Goal: Information Seeking & Learning: Learn about a topic

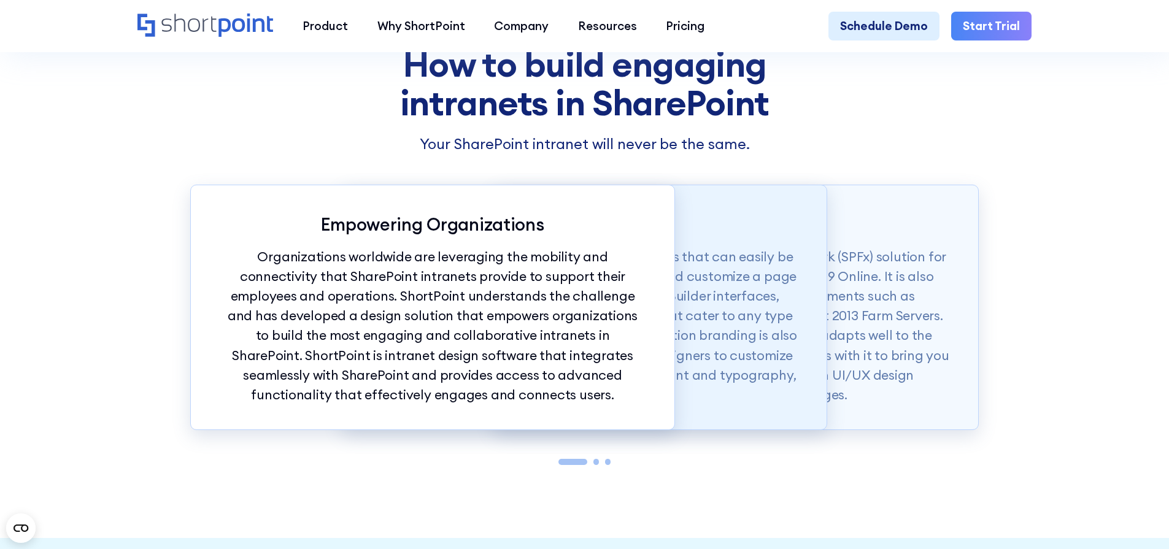
scroll to position [1425, 0]
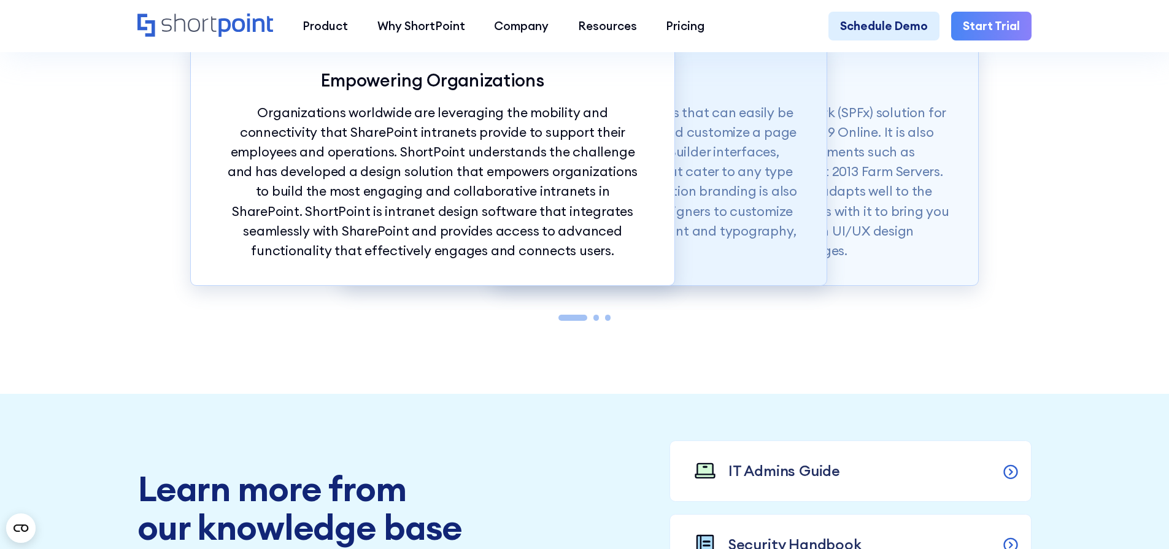
click at [742, 231] on p "ShortPoint also offers modern intranet templates that can easily be copied into…" at bounding box center [585, 182] width 426 height 158
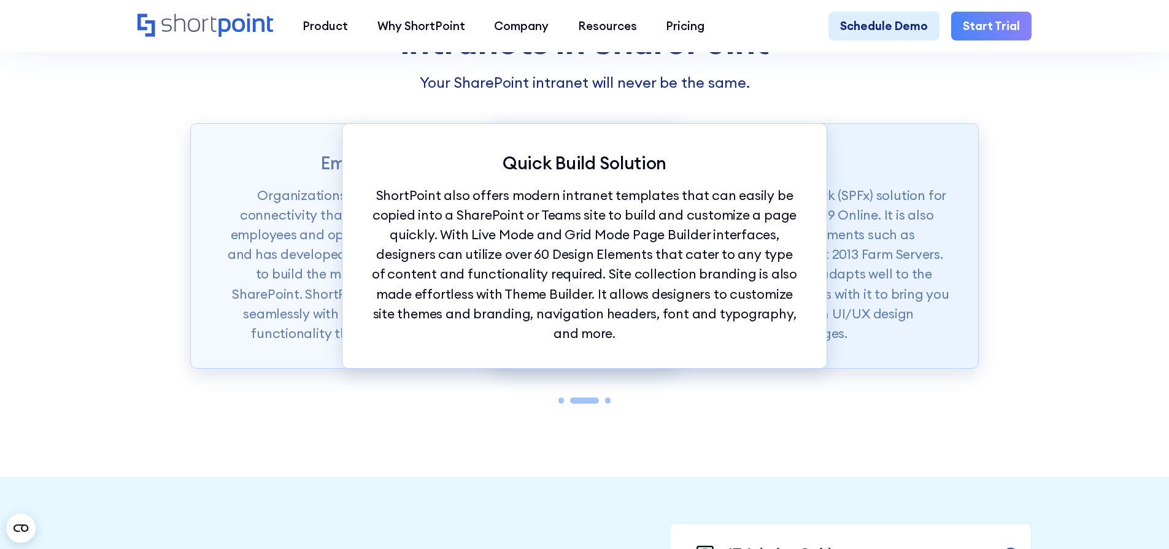
scroll to position [1339, 0]
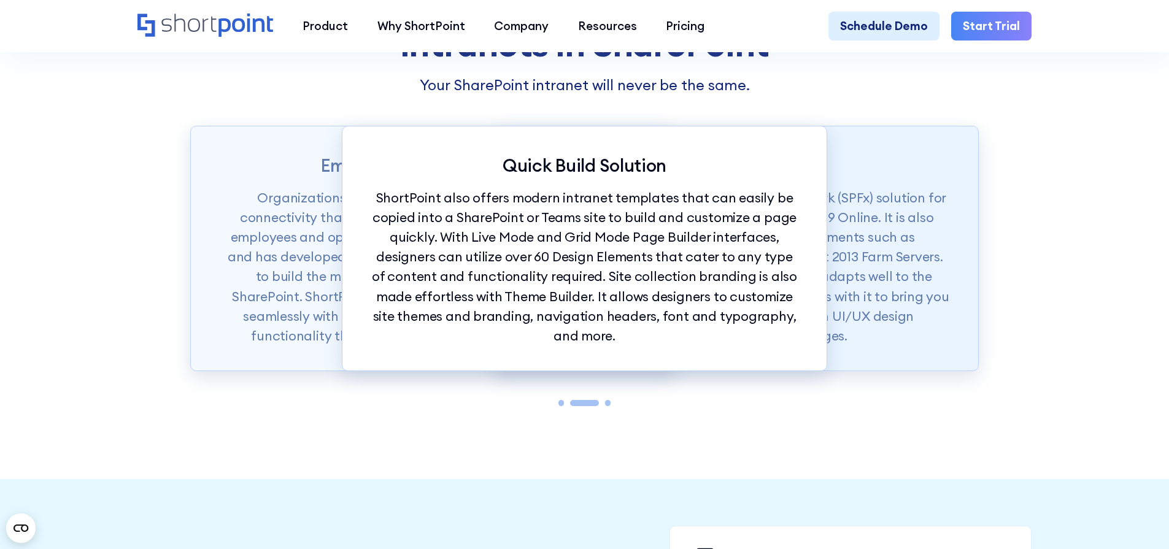
click at [860, 306] on p "ShortPoint is available as a SharePoint Framework (SPFx) solution for SharePoin…" at bounding box center [736, 267] width 426 height 158
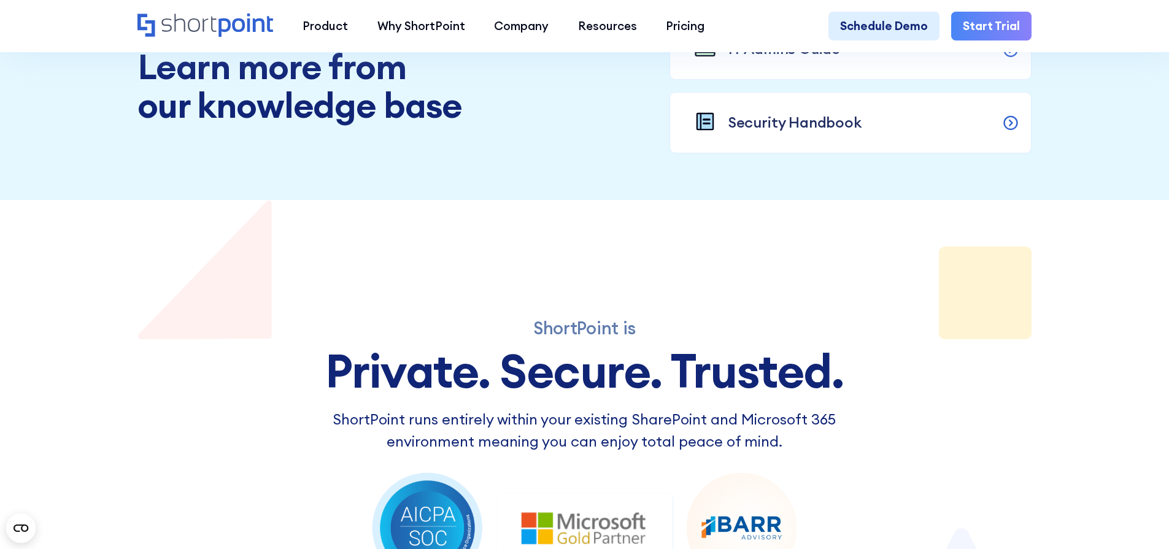
scroll to position [1931, 0]
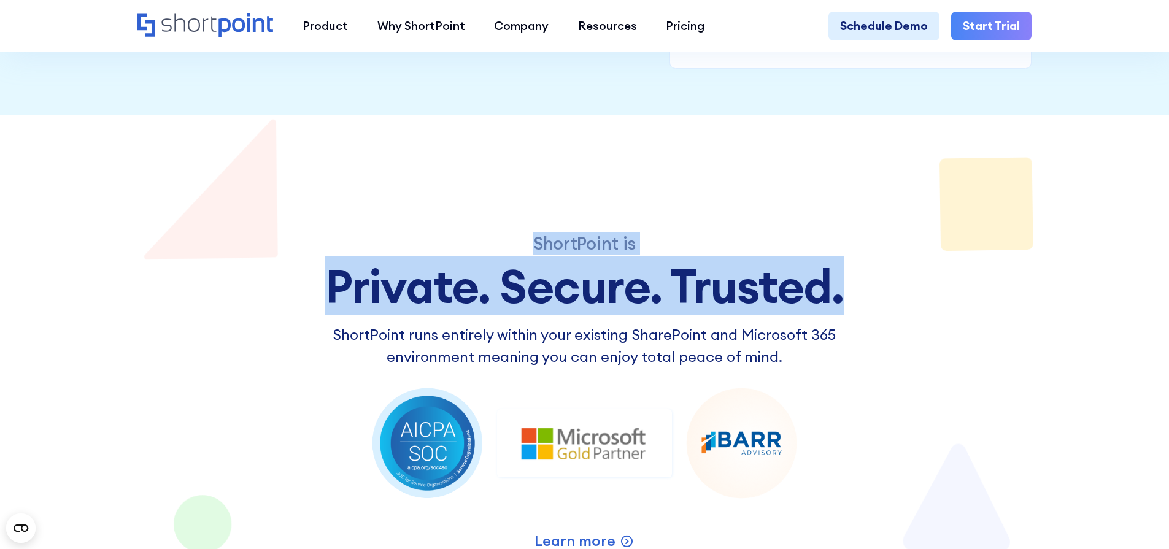
drag, startPoint x: 536, startPoint y: 264, endPoint x: 861, endPoint y: 329, distance: 331.0
click at [861, 329] on div "ShortPoint is Private. Secure. Trusted. ShortPoint runs entirely within your ex…" at bounding box center [584, 392] width 567 height 320
click at [847, 312] on div "Private. Secure. Trusted." at bounding box center [584, 287] width 567 height 52
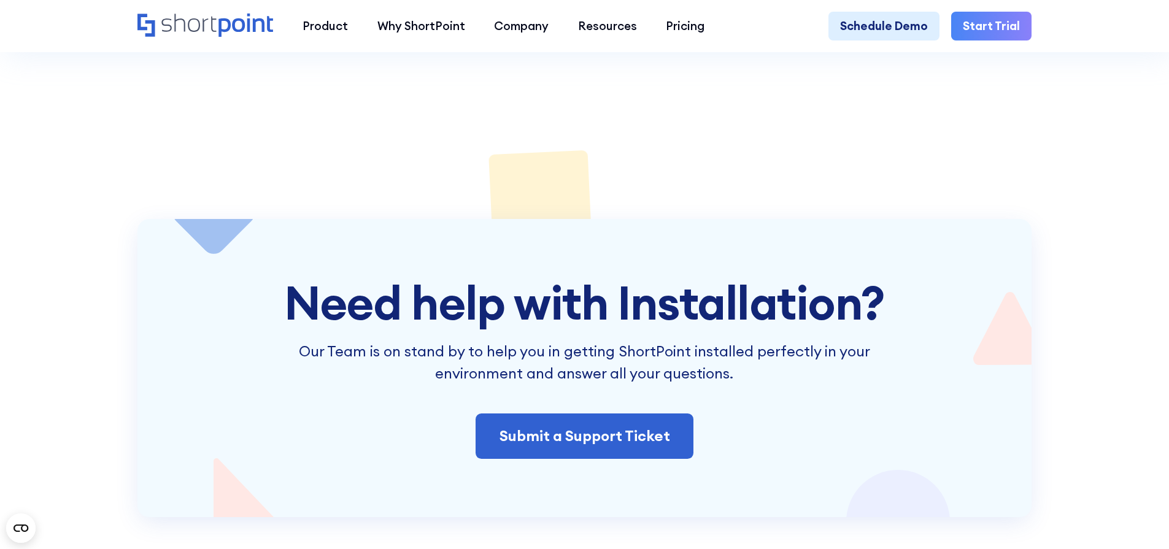
scroll to position [2444, 0]
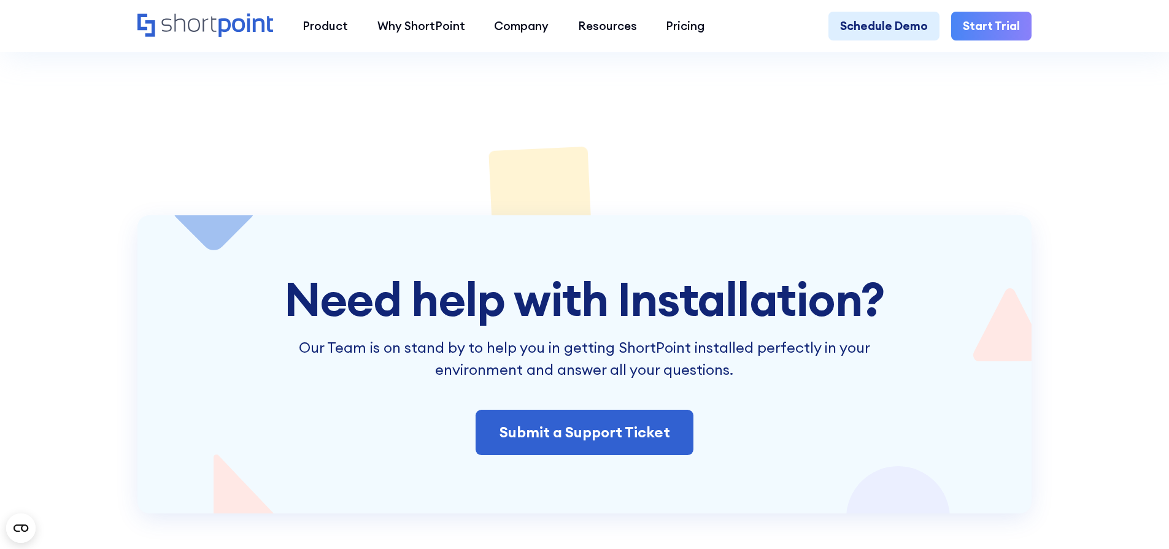
drag, startPoint x: 296, startPoint y: 315, endPoint x: 273, endPoint y: 337, distance: 31.7
click at [273, 337] on div "Need help with Installation? Our Team is on stand by to help you in getting Sho…" at bounding box center [585, 365] width 742 height 182
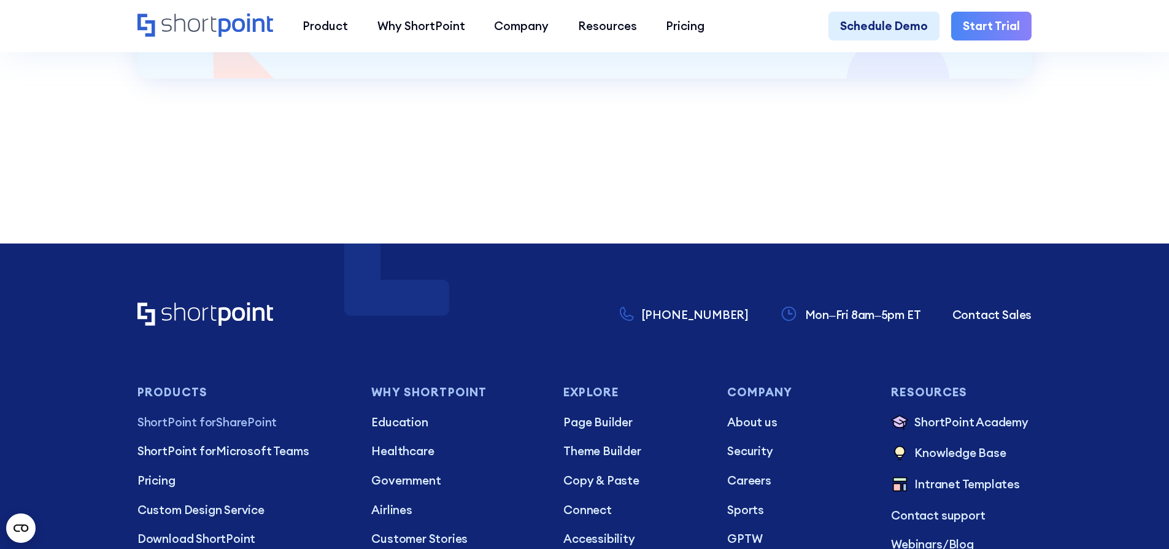
scroll to position [2945, 0]
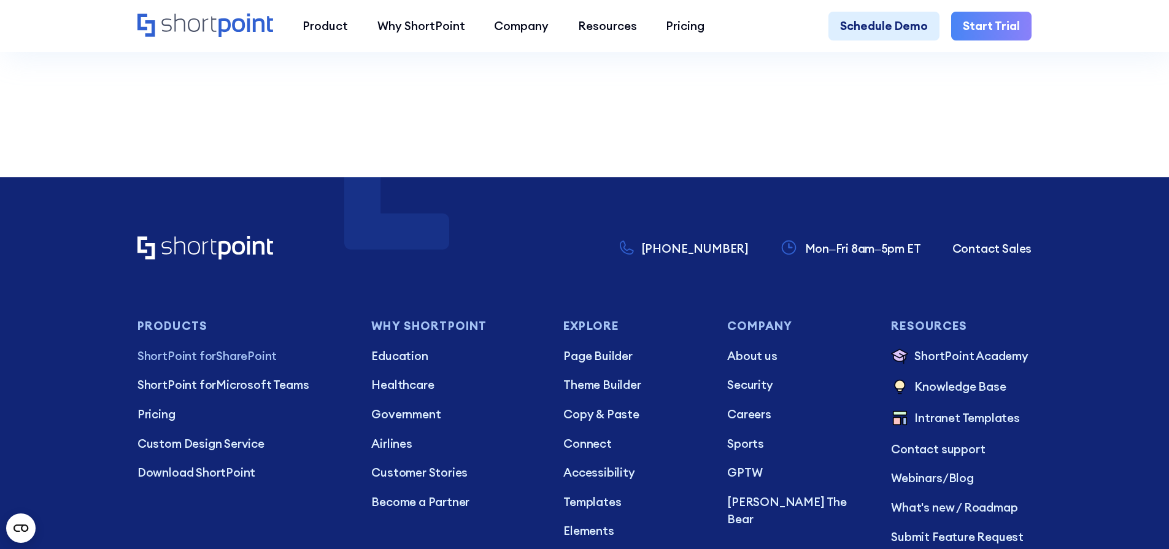
click at [402, 252] on footer "+1 734-333-7181 Mon–Fri 8am–5pm ET Contact Sales Products ShortPoint for ShareP…" at bounding box center [584, 495] width 1169 height 637
click at [299, 344] on div "+1 734-333-7181 Mon–Fri 8am–5pm ET Contact Sales Products ShortPoint for ShareP…" at bounding box center [584, 499] width 894 height 527
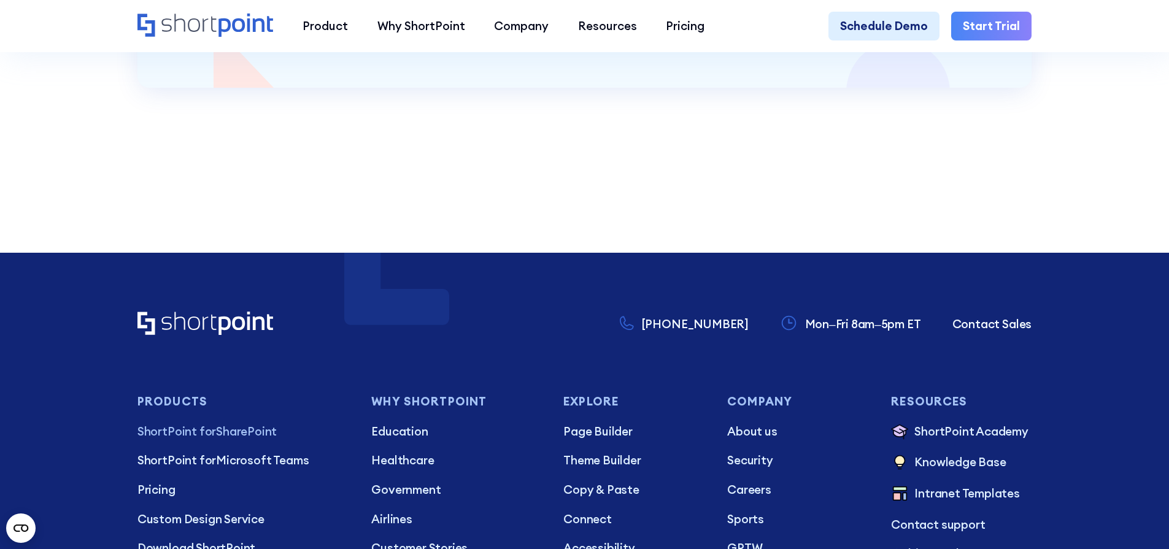
scroll to position [3004, 0]
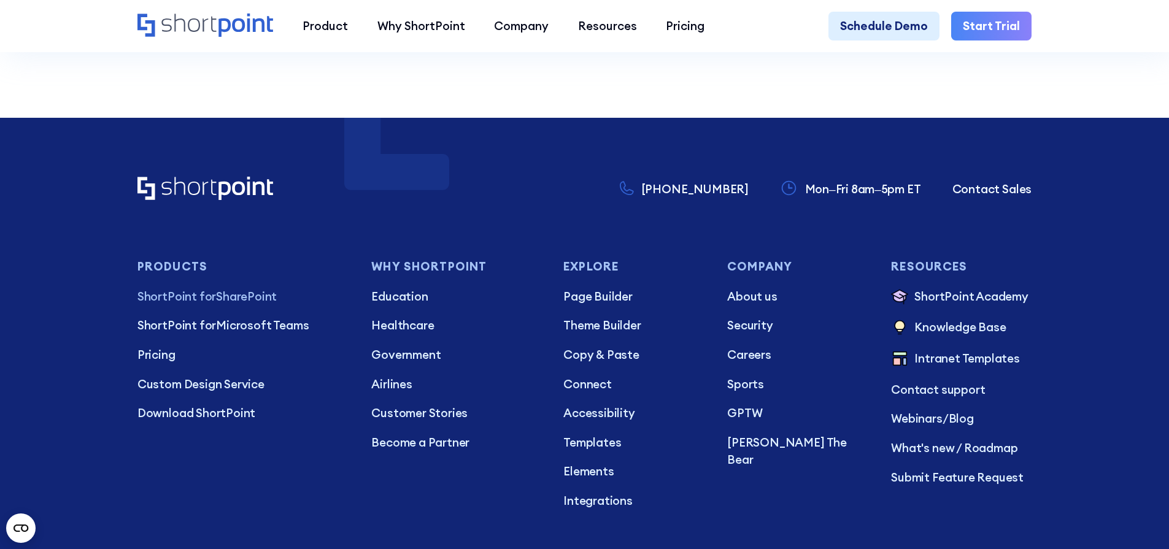
click at [510, 299] on div "Why Shortpoint Education Healthcare Government Airlines View All Industries Cus…" at bounding box center [455, 385] width 169 height 250
click at [331, 245] on div "+1 734-333-7181 Mon–Fri 8am–5pm ET Contact Sales Products ShortPoint for ShareP…" at bounding box center [584, 440] width 894 height 527
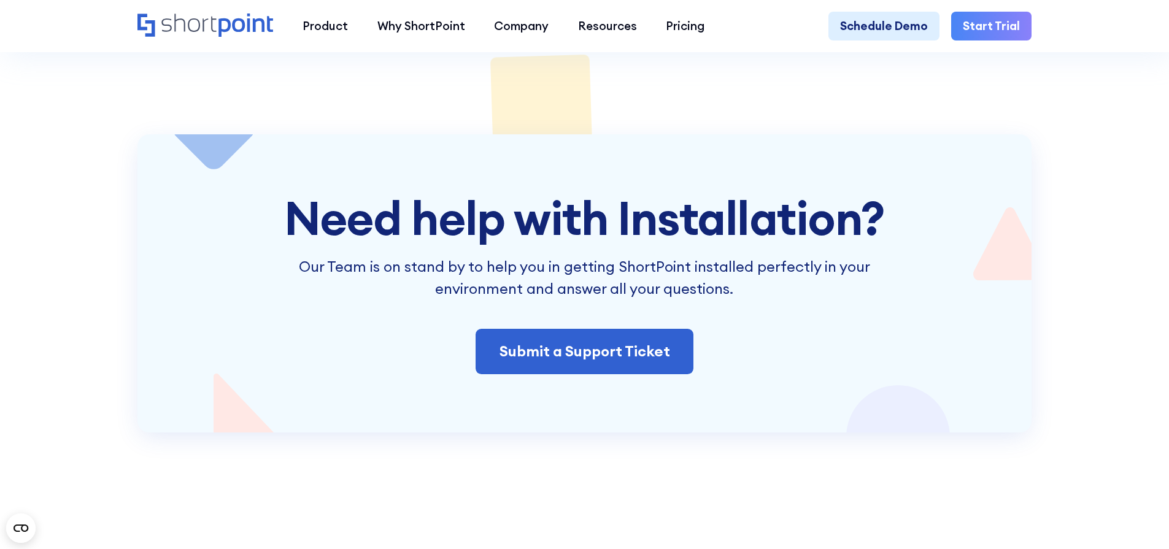
scroll to position [2523, 0]
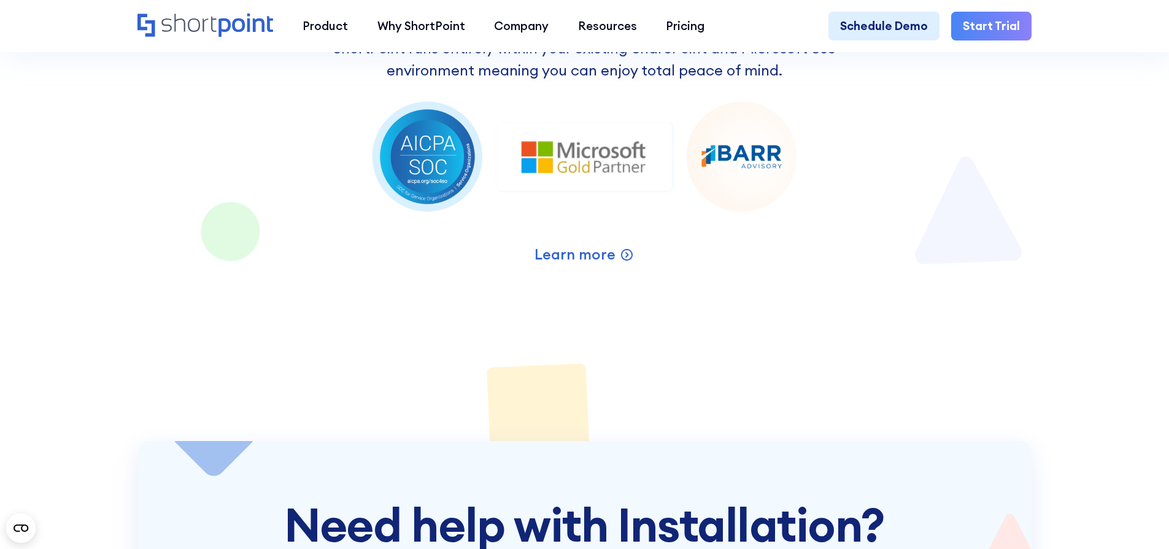
click at [154, 210] on div "ShortPoint is Private. Secure. Trusted. ShortPoint runs entirely within your ex…" at bounding box center [584, 135] width 894 height 612
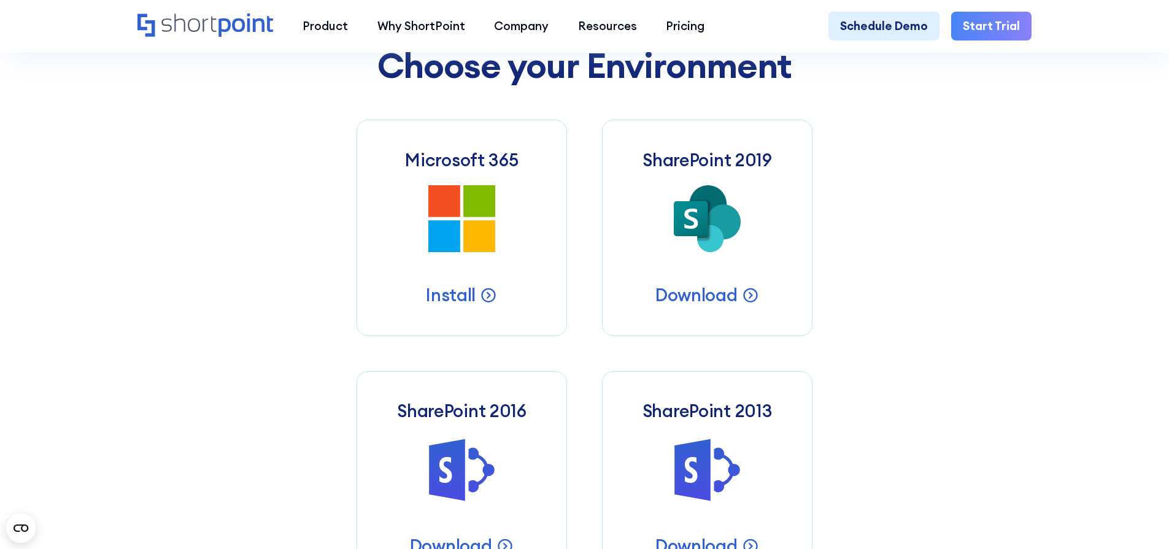
scroll to position [0, 0]
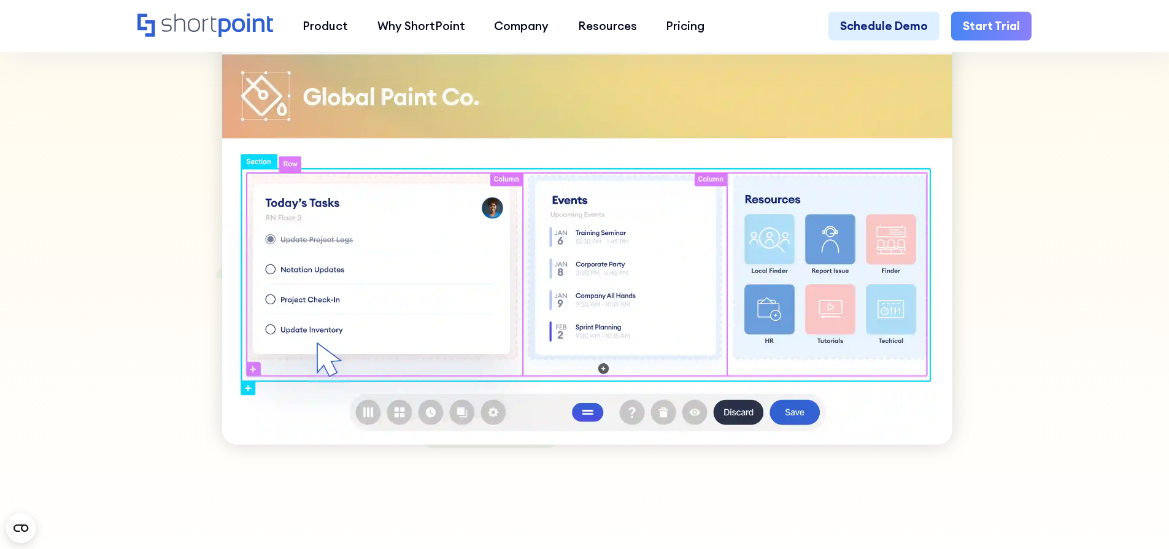
scroll to position [928, 0]
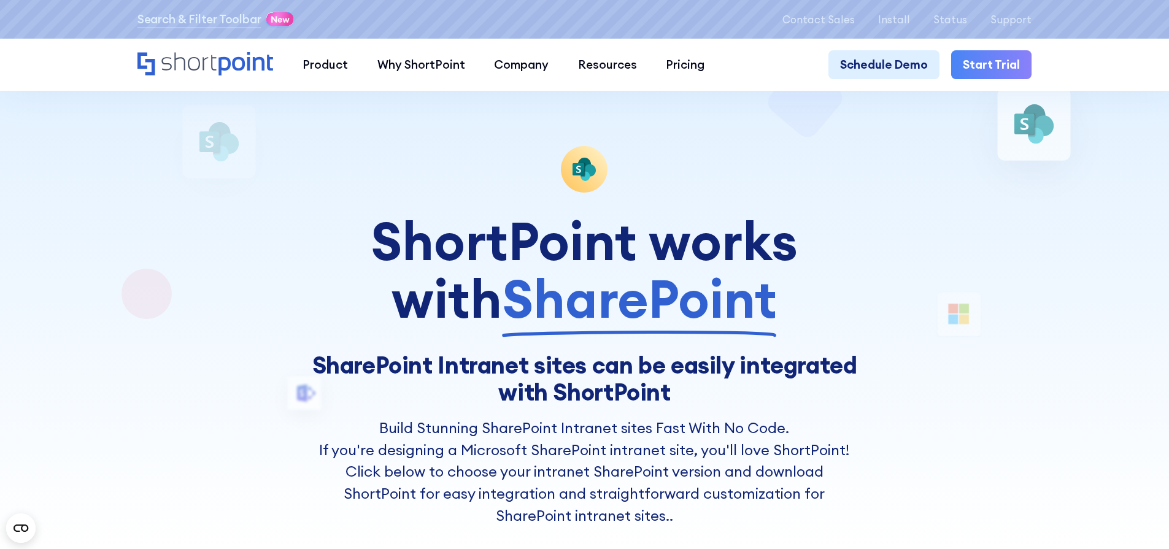
scroll to position [581, 0]
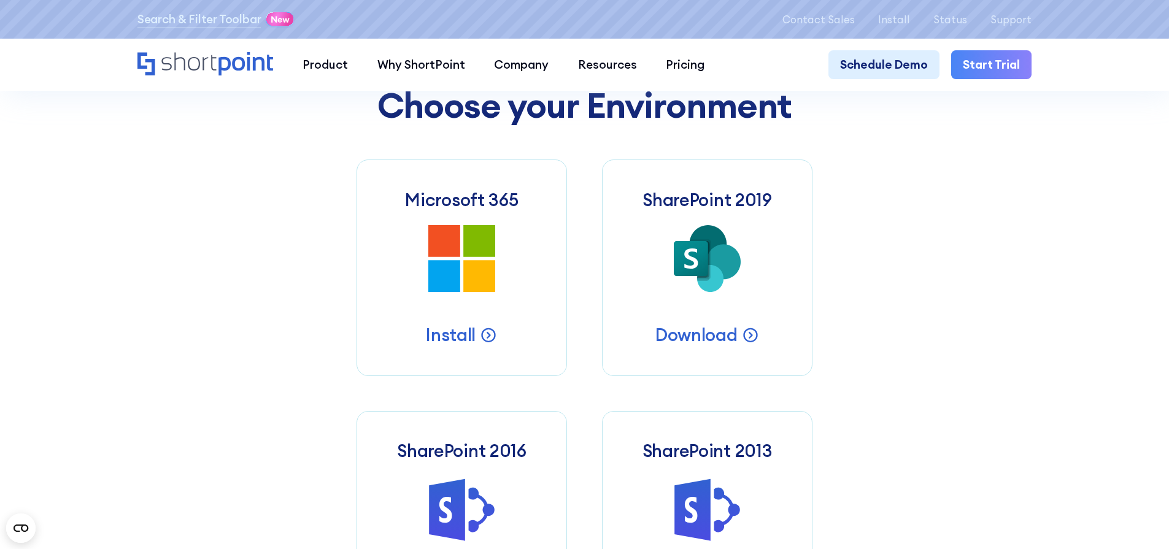
click at [104, 139] on section "ShortPoint works with SharePoint SharePoint Intranet sites can be easily integr…" at bounding box center [584, 96] width 1169 height 1296
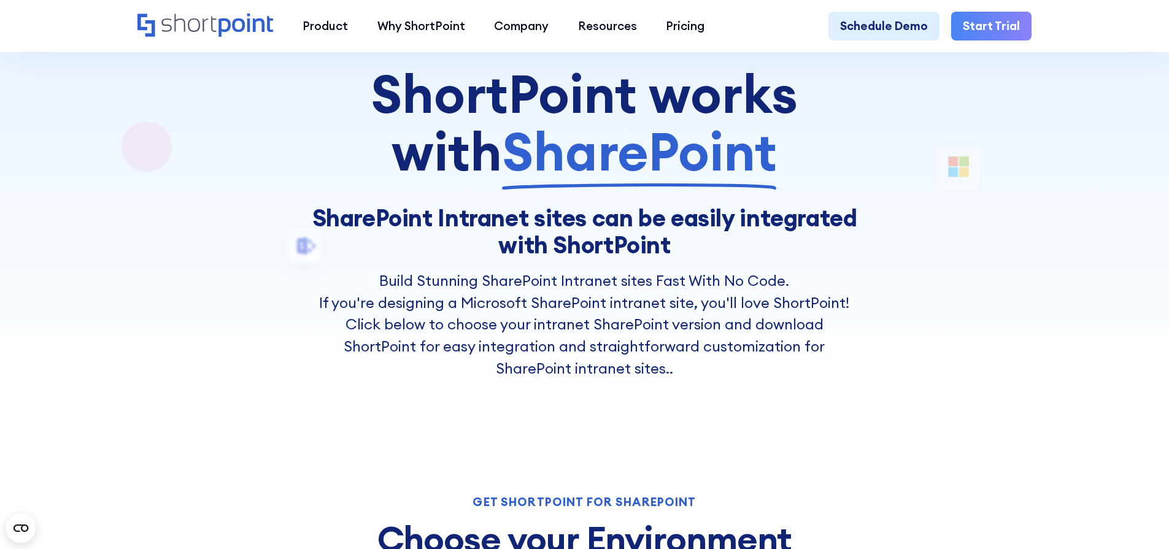
scroll to position [0, 0]
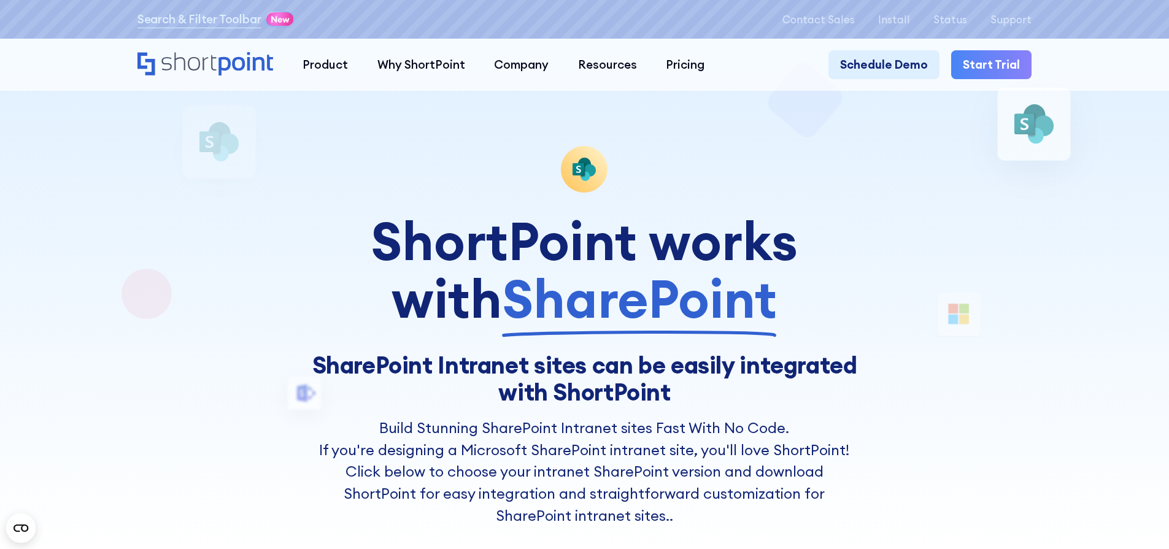
click at [97, 173] on div at bounding box center [584, 274] width 1052 height 549
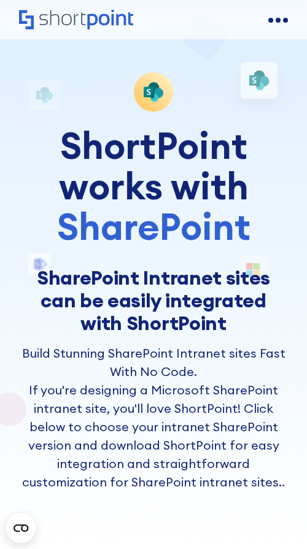
click at [286, 17] on div "open menu" at bounding box center [278, 20] width 20 height 20
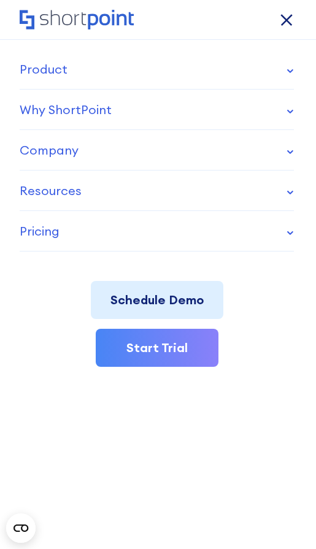
click at [282, 18] on div "open menu" at bounding box center [278, 20] width 7 height 7
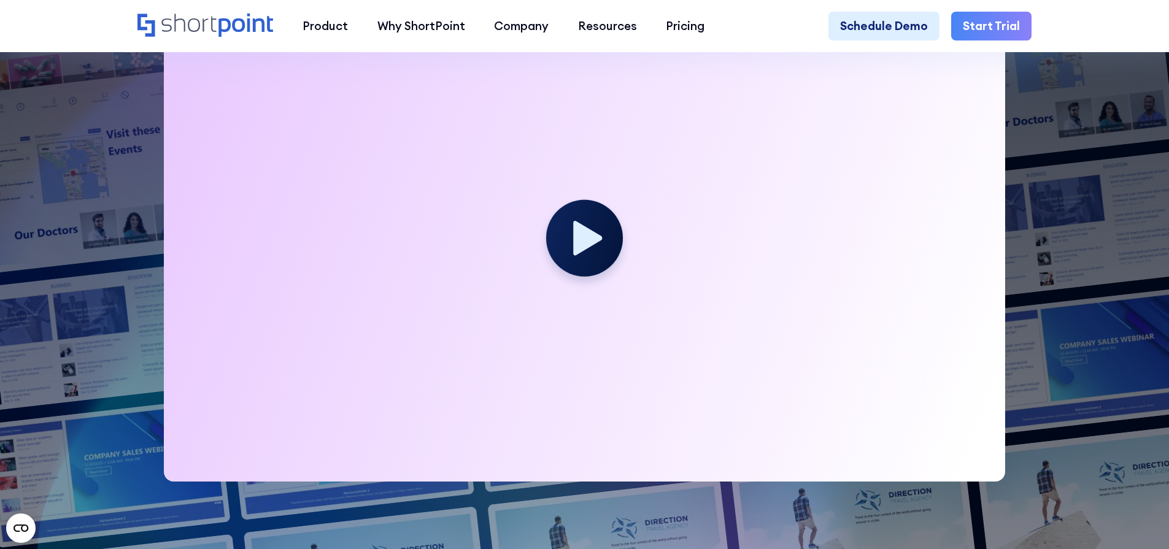
scroll to position [464, 0]
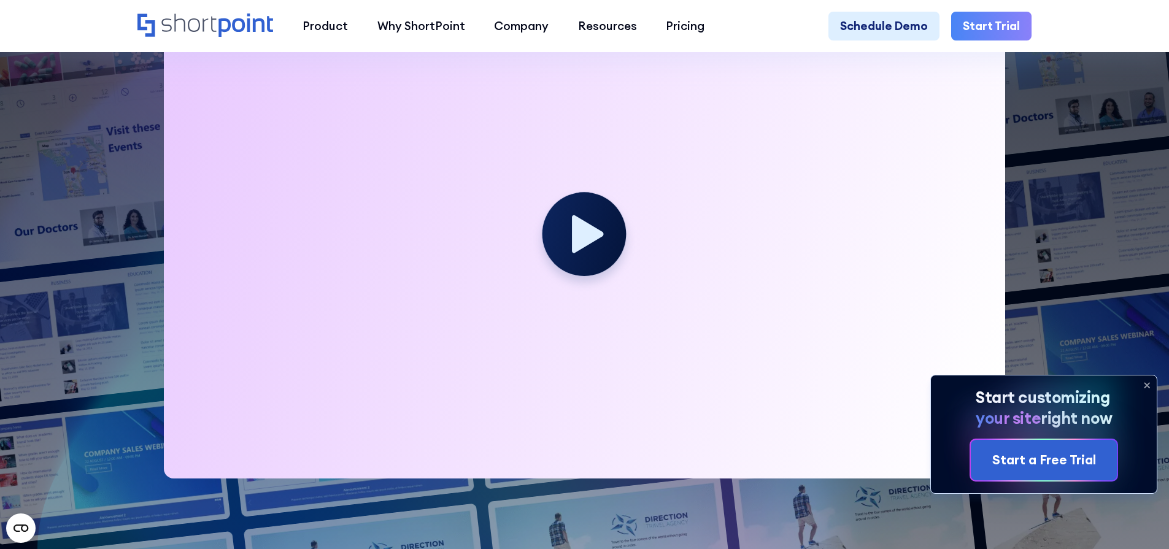
click at [584, 253] on icon at bounding box center [588, 234] width 32 height 38
click at [1150, 382] on icon at bounding box center [1147, 385] width 20 height 20
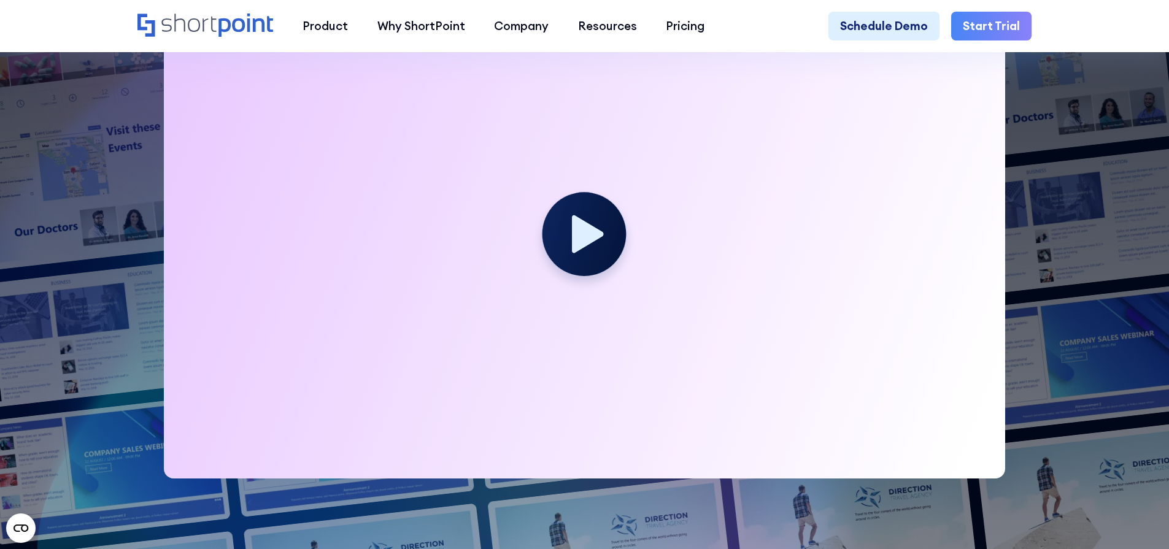
click at [578, 215] on circle at bounding box center [584, 235] width 84 height 84
click at [595, 211] on circle at bounding box center [584, 235] width 84 height 84
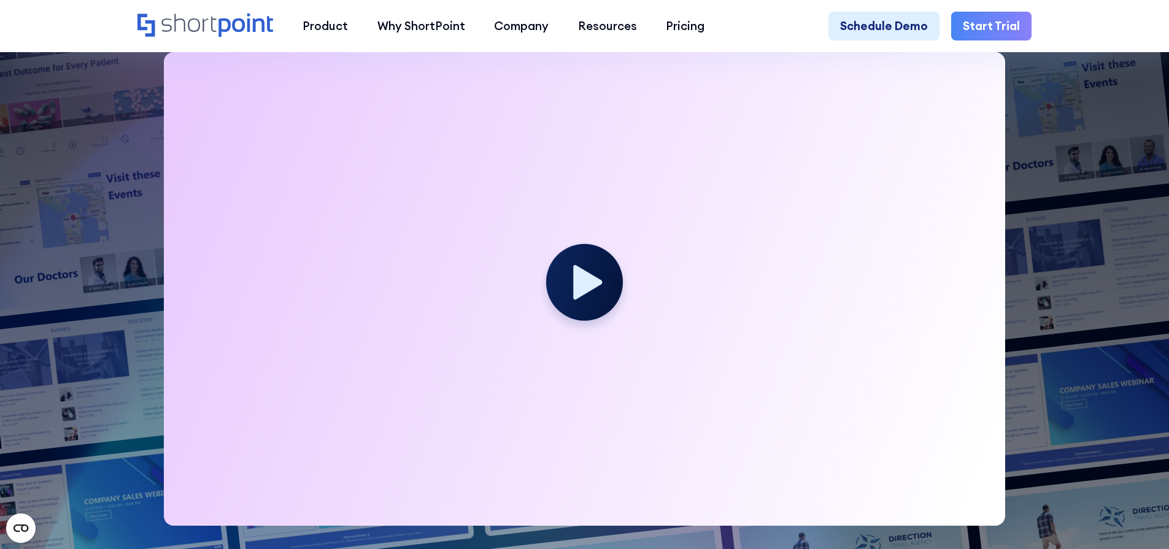
scroll to position [284, 0]
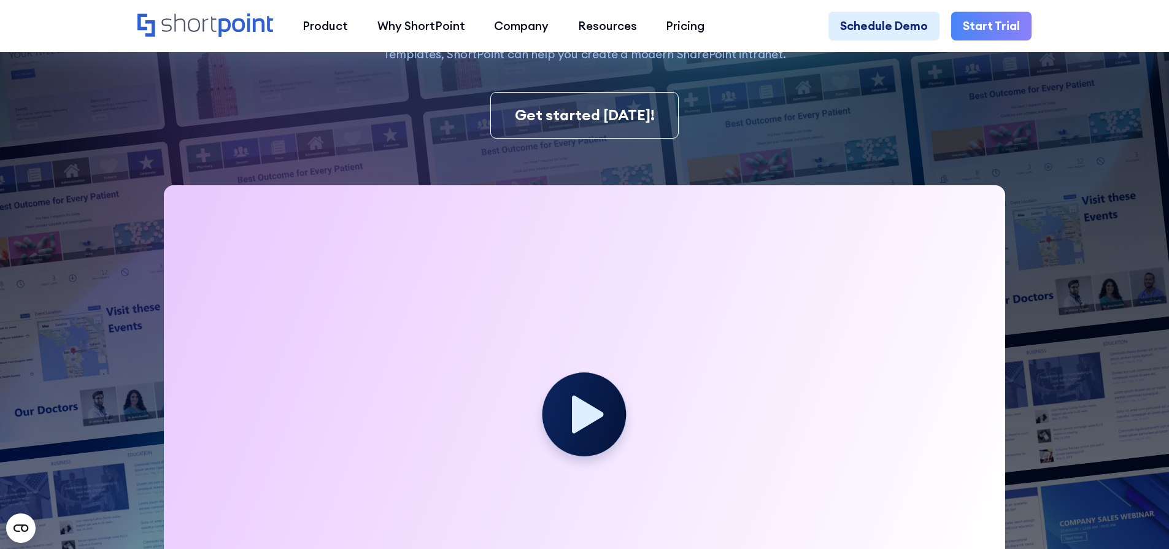
click at [583, 433] on icon at bounding box center [588, 415] width 32 height 38
click at [585, 428] on icon at bounding box center [588, 415] width 32 height 38
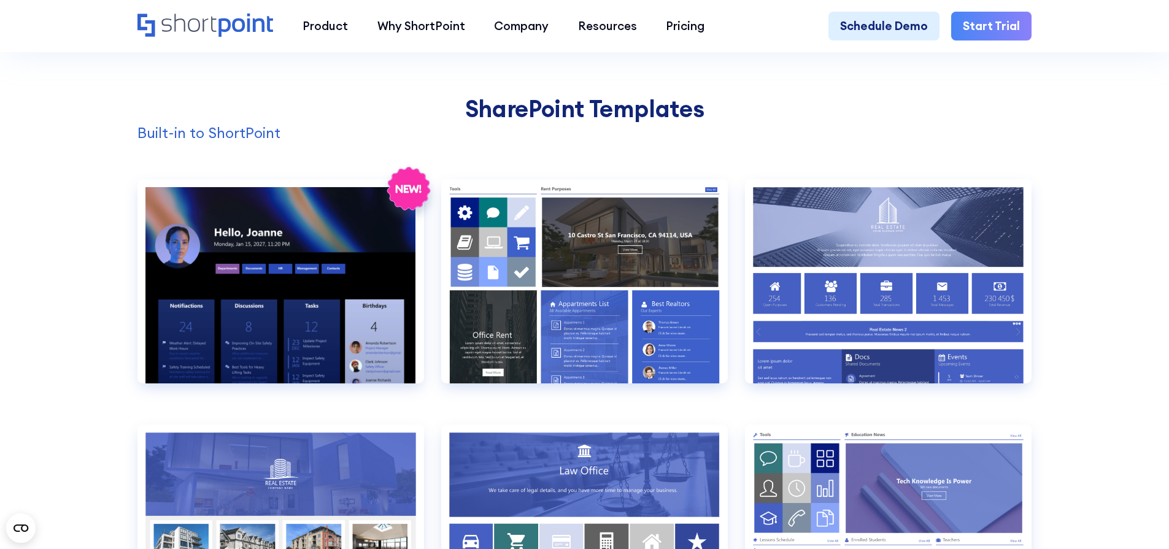
scroll to position [1232, 0]
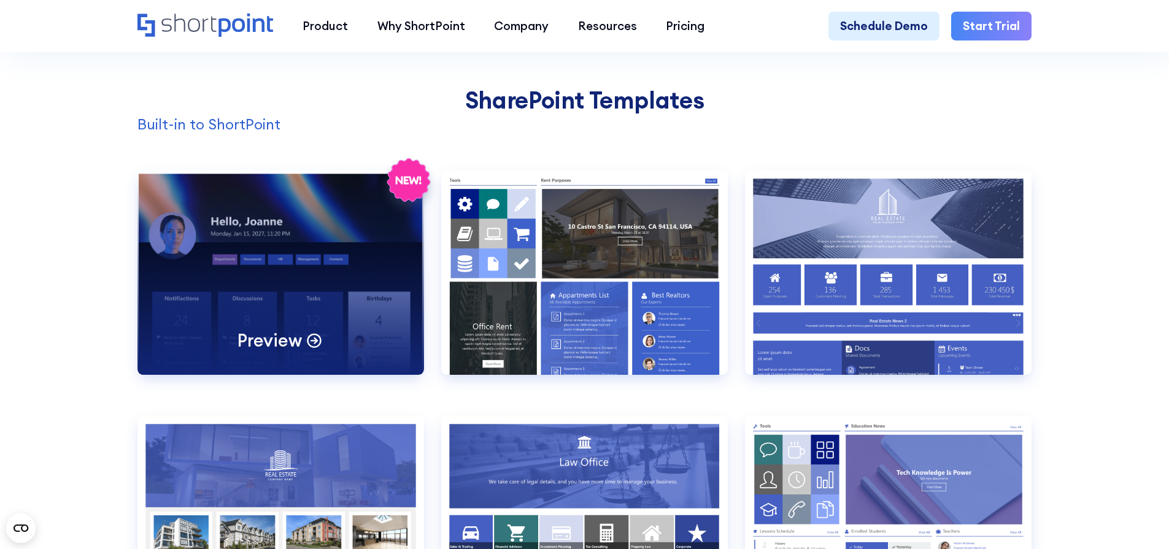
click at [181, 234] on div "Preview" at bounding box center [280, 273] width 287 height 204
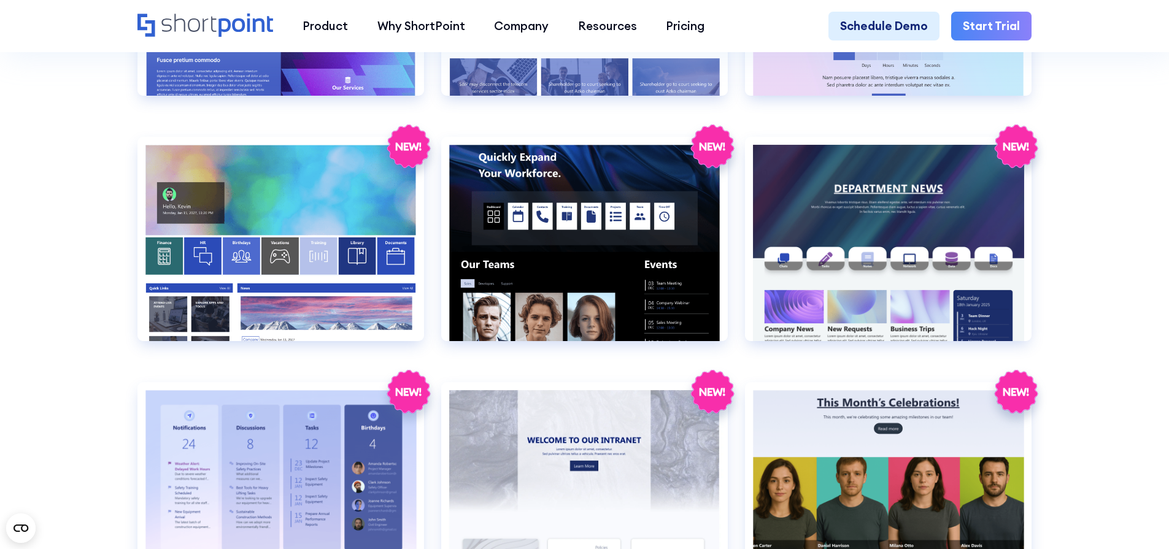
scroll to position [1880, 0]
